Goal: Task Accomplishment & Management: Complete application form

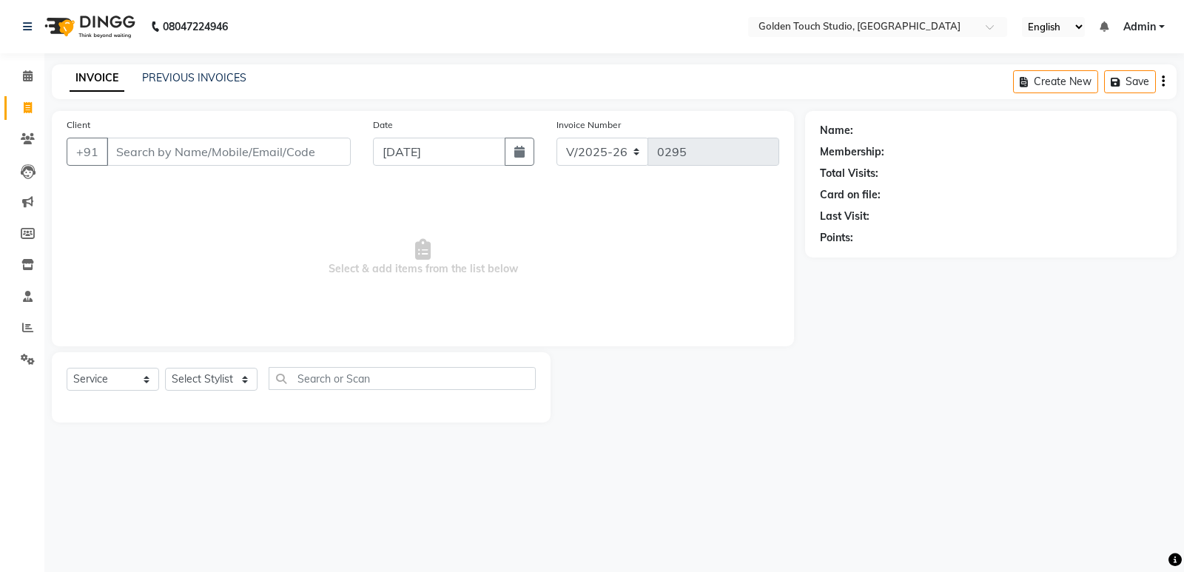
select select "7211"
click at [107, 376] on select "Select Service Product Membership Package Voucher Prepaid Gift Card" at bounding box center [113, 379] width 92 height 23
select select "product"
click at [67, 368] on select "Select Service Product Membership Package Voucher Prepaid Gift Card" at bounding box center [113, 379] width 92 height 23
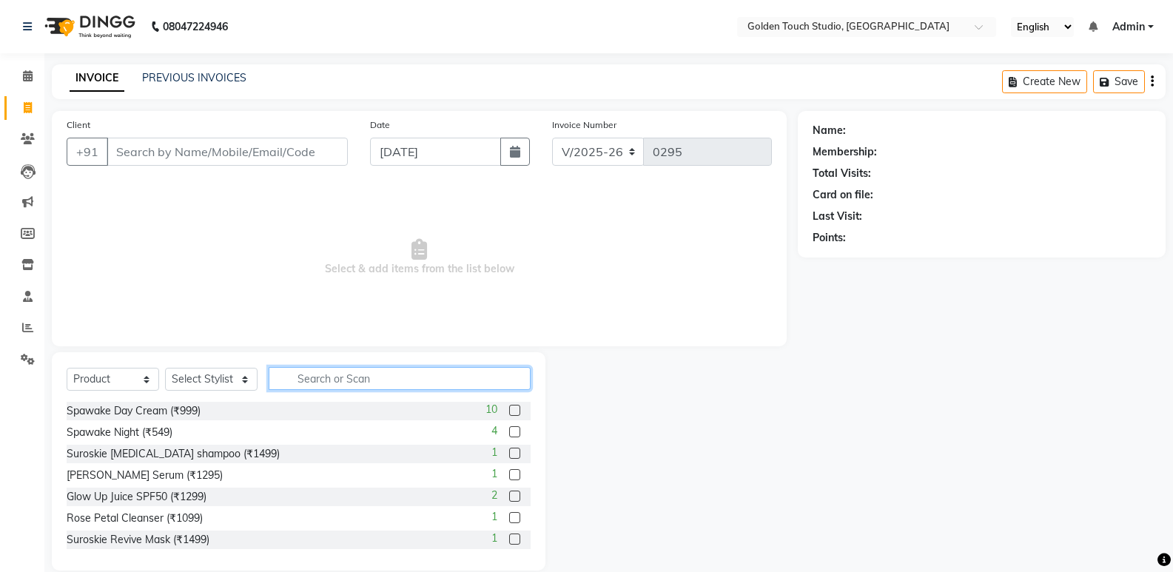
click at [370, 375] on input "text" at bounding box center [400, 378] width 262 height 23
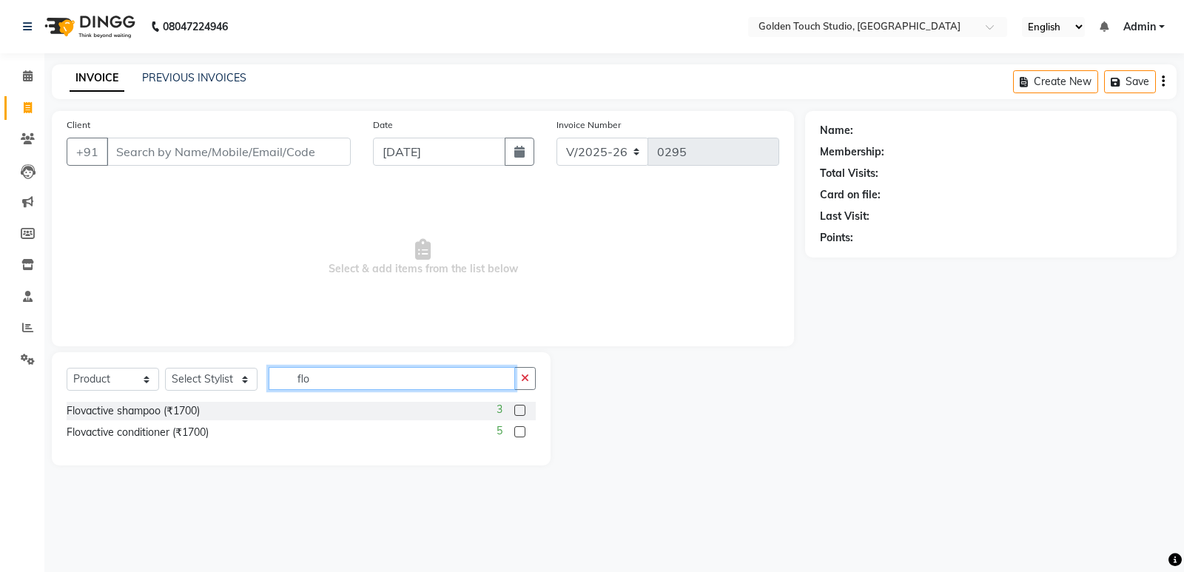
type input "flo"
click at [516, 410] on label at bounding box center [519, 410] width 11 height 11
click at [516, 410] on input "checkbox" at bounding box center [519, 411] width 10 height 10
checkbox input "false"
click at [518, 429] on label at bounding box center [519, 431] width 11 height 11
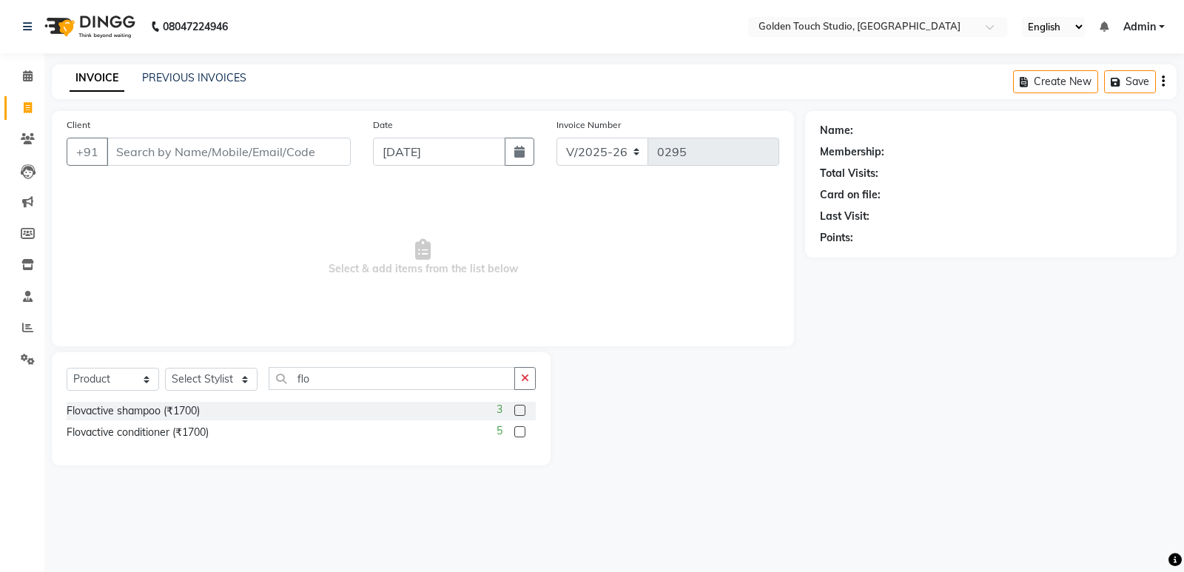
click at [518, 429] on input "checkbox" at bounding box center [519, 433] width 10 height 10
checkbox input "false"
click at [210, 383] on select "Select Stylist Aditee Aniket Apurva Archna Bhageshree nails Kulpna Manda Payal …" at bounding box center [211, 379] width 92 height 23
select select "71481"
click at [165, 368] on select "Select Stylist Aditee Aniket Apurva Archna Bhageshree nails Kulpna Manda Payal …" at bounding box center [211, 379] width 92 height 23
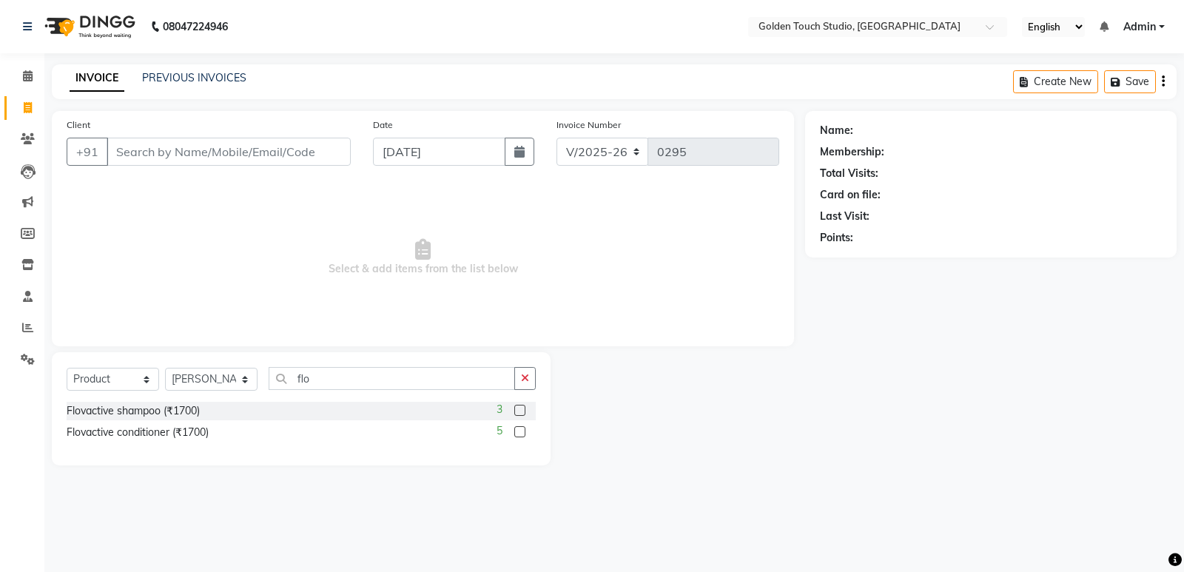
drag, startPoint x: 517, startPoint y: 411, endPoint x: 523, endPoint y: 430, distance: 19.4
click at [519, 414] on label at bounding box center [519, 410] width 11 height 11
click at [519, 414] on input "checkbox" at bounding box center [519, 411] width 10 height 10
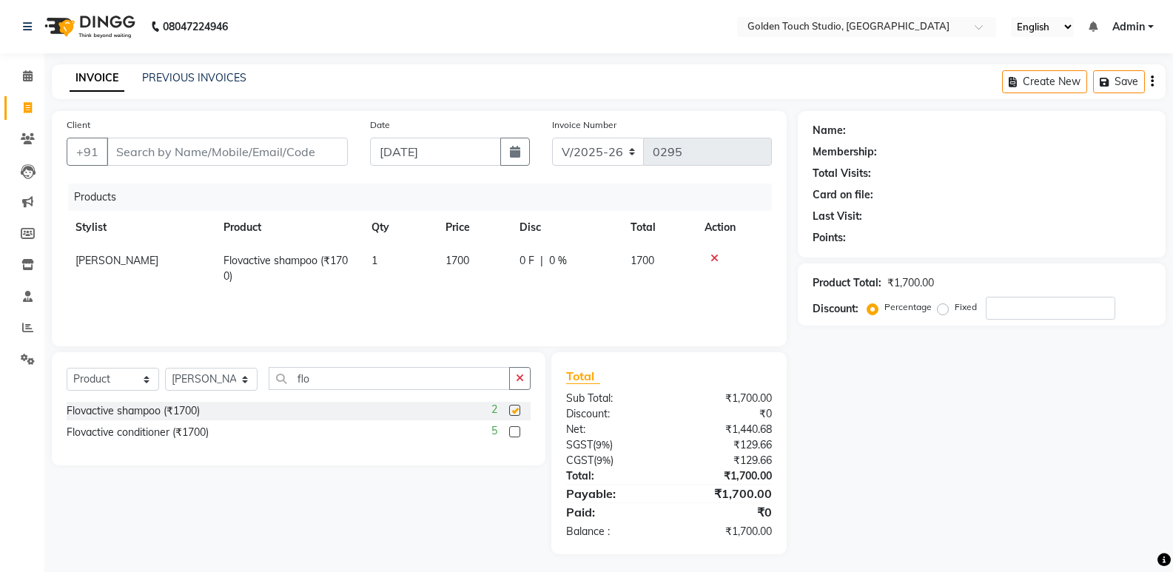
checkbox input "false"
click at [514, 431] on label at bounding box center [514, 431] width 11 height 11
click at [514, 431] on input "checkbox" at bounding box center [514, 433] width 10 height 10
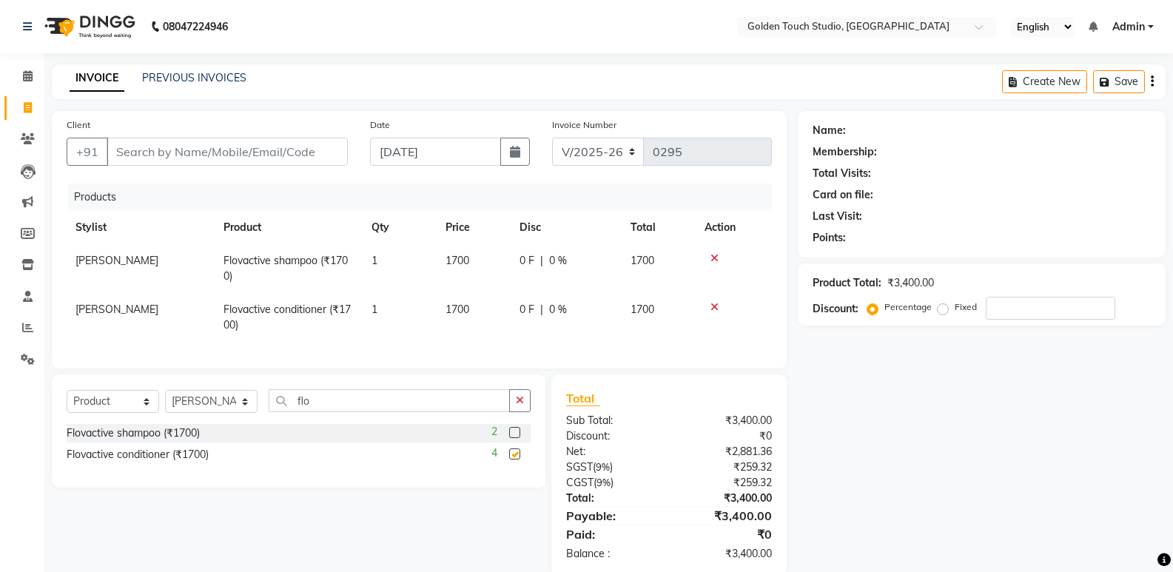
checkbox input "false"
click at [328, 412] on input "flo" at bounding box center [389, 400] width 241 height 23
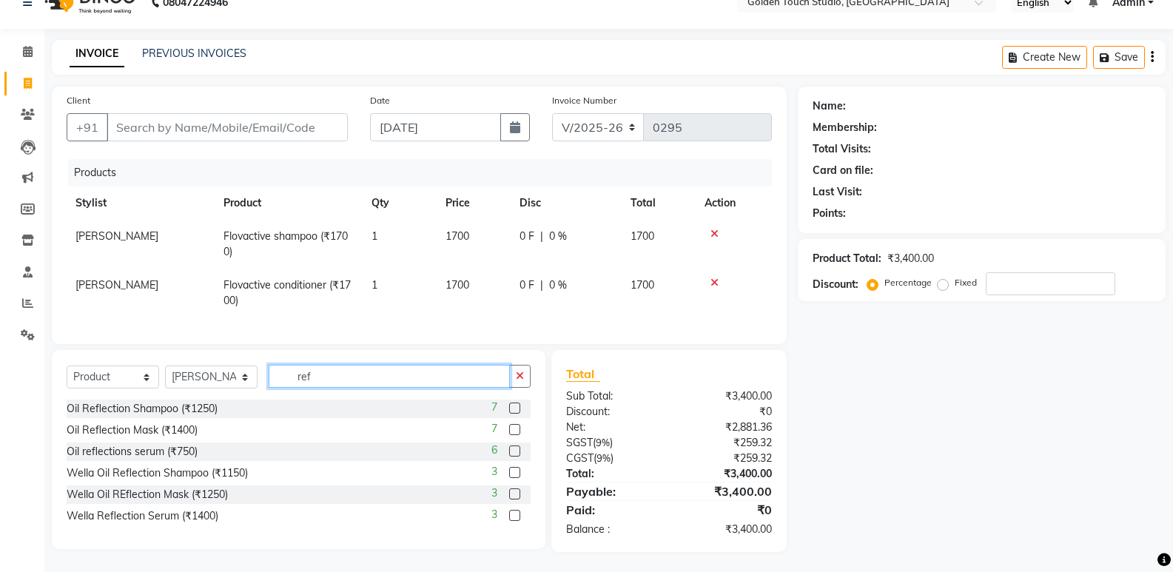
scroll to position [38, 0]
type input "ref"
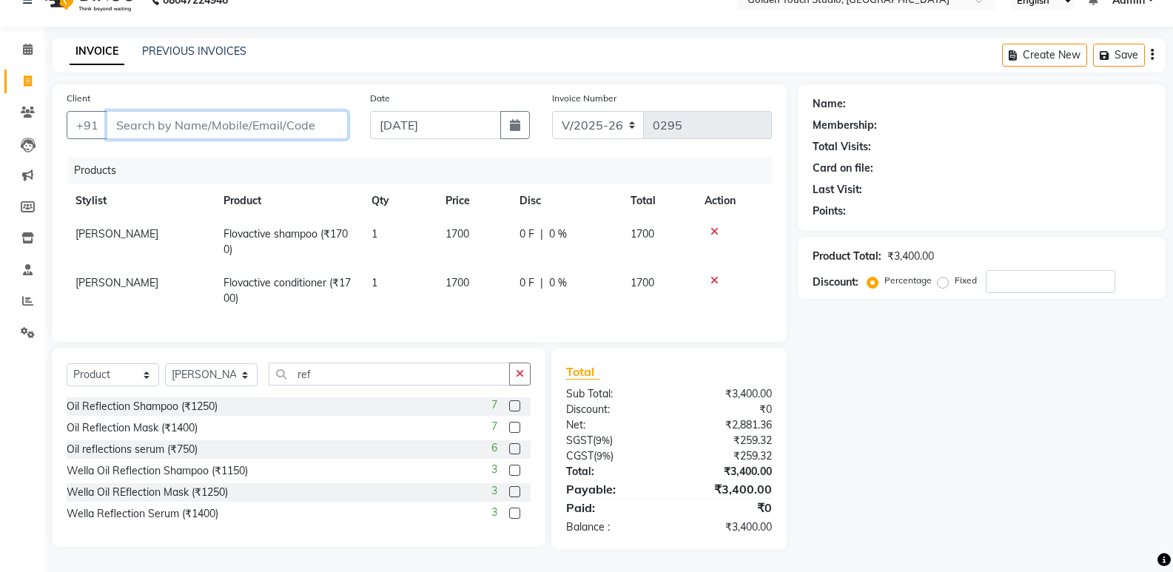
click at [161, 112] on input "Client" at bounding box center [227, 125] width 241 height 28
click at [158, 111] on input "Client" at bounding box center [227, 125] width 241 height 28
type input "9"
type input "0"
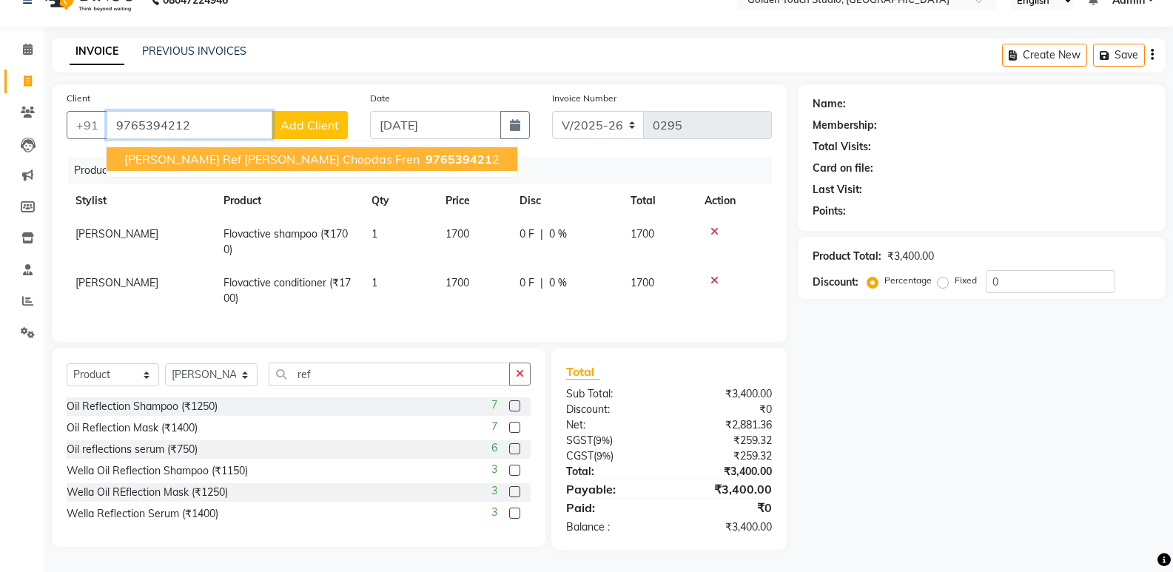
type input "9765394212"
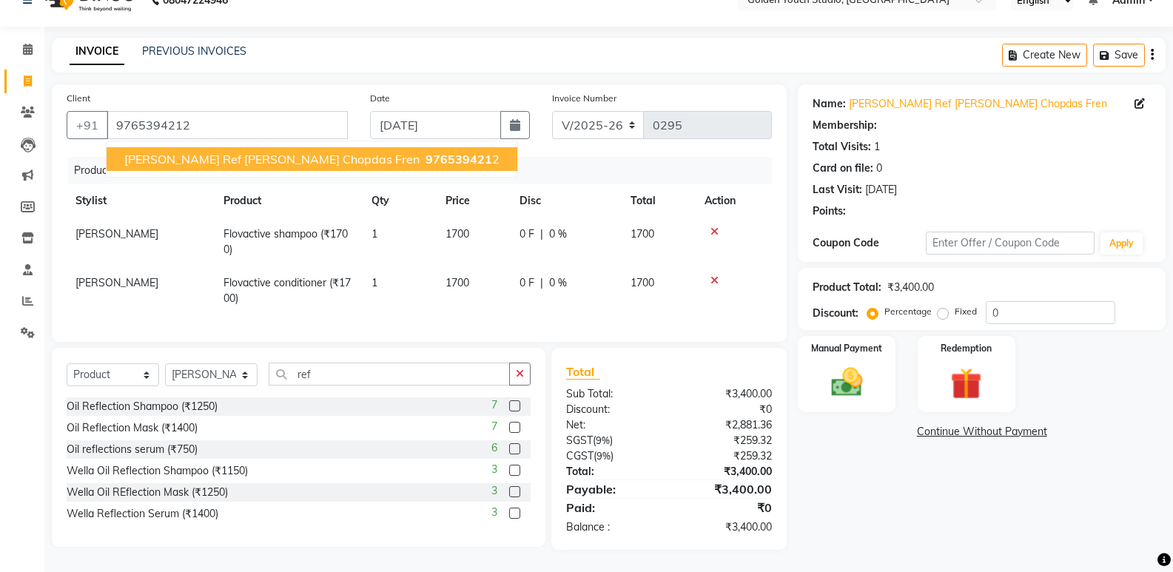
select select "1: Object"
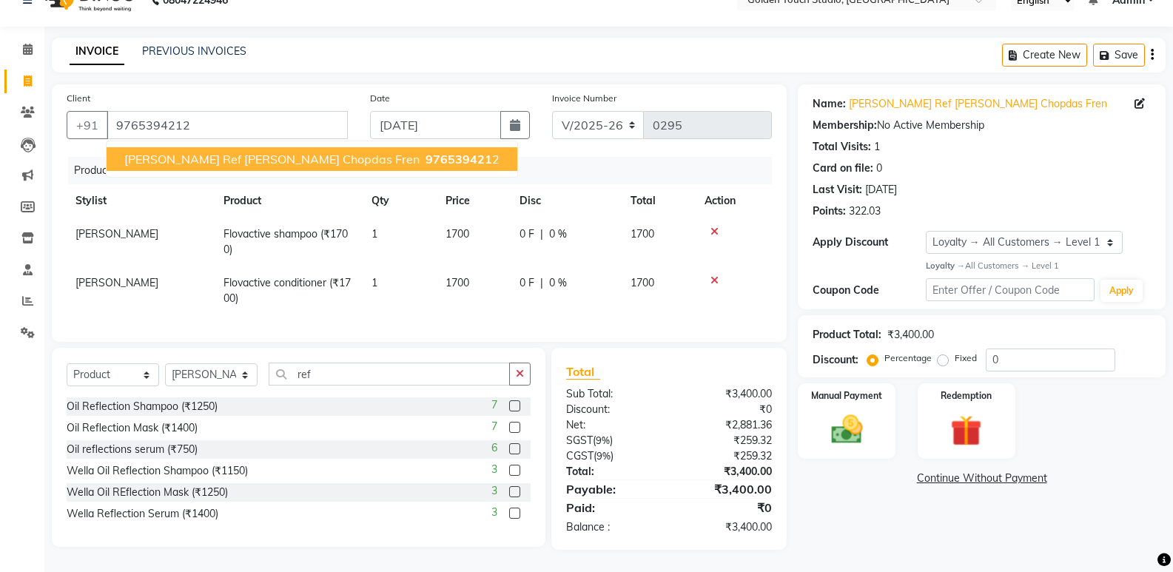
click at [170, 152] on span "Kirti Ref Parag Chopdas Fren" at bounding box center [271, 159] width 295 height 15
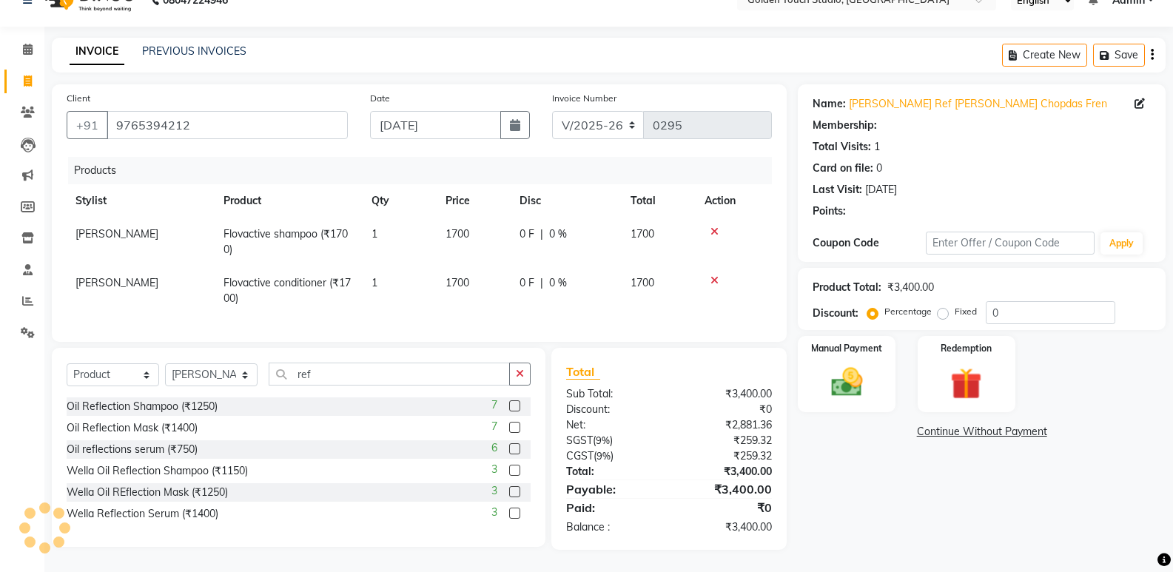
select select "1: Object"
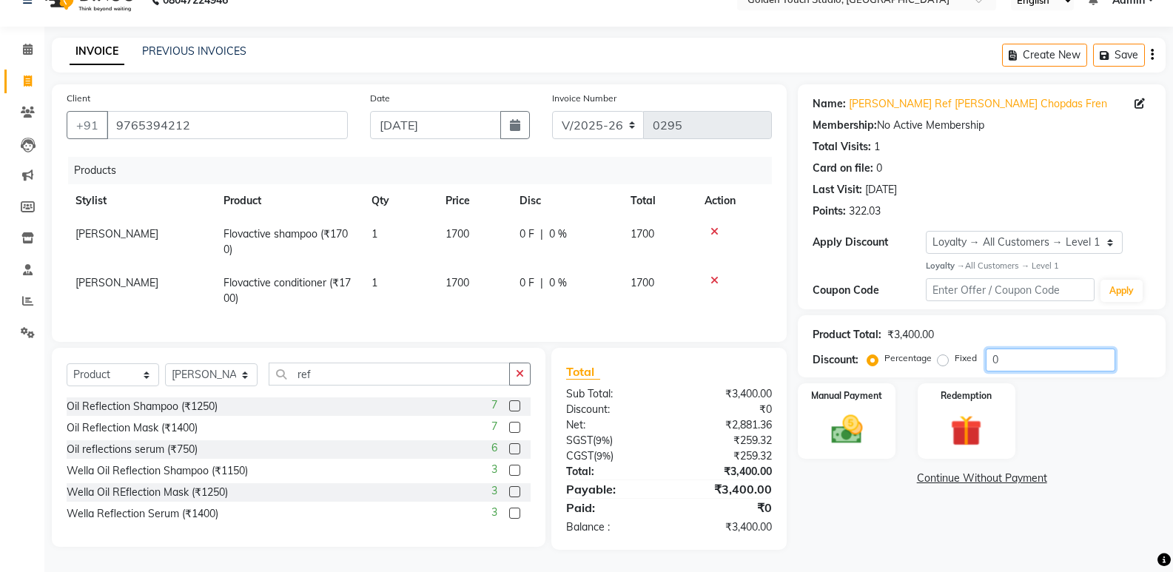
click at [1008, 348] on input "0" at bounding box center [1050, 359] width 129 height 23
click at [524, 374] on icon "button" at bounding box center [520, 373] width 8 height 10
